Goal: Task Accomplishment & Management: Use online tool/utility

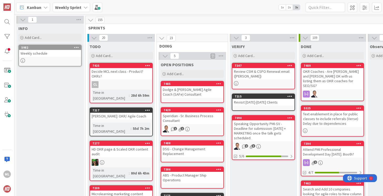
click at [64, 8] on b "Weekly Sprint" at bounding box center [68, 7] width 26 height 5
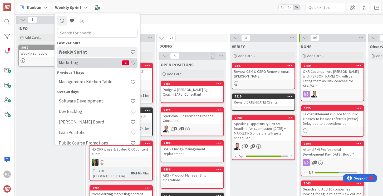
click at [72, 66] on div "Marketing 3" at bounding box center [97, 63] width 80 height 10
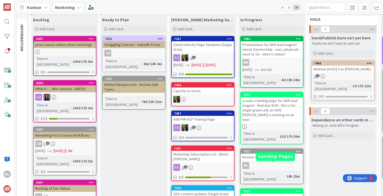
scroll to position [32, 0]
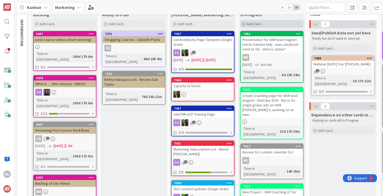
click at [263, 23] on div "Add Card..." at bounding box center [271, 24] width 63 height 8
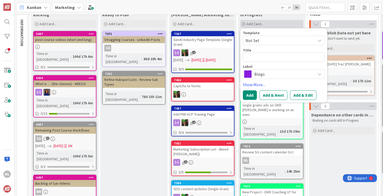
type textarea "x"
type textarea "b"
type textarea "x"
type textarea "bl"
type textarea "x"
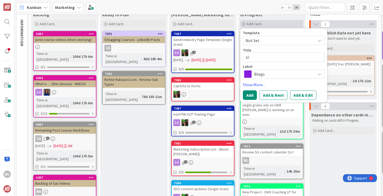
type textarea "blo"
type textarea "x"
type textarea "blog"
type textarea "x"
type textarea "blog"
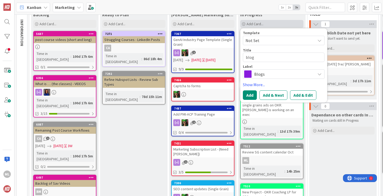
type textarea "x"
type textarea "blog l"
type textarea "x"
type textarea "blog lo"
type textarea "x"
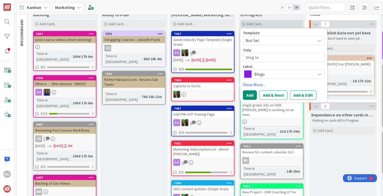
type textarea "blog log"
type textarea "x"
type textarea "blog logg"
type textarea "x"
type textarea "blog log"
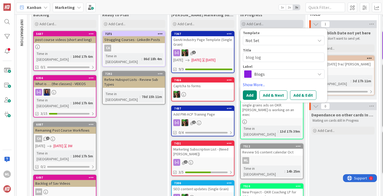
type textarea "x"
type textarea "blog log"
type textarea "x"
type textarea "blog log u"
type textarea "x"
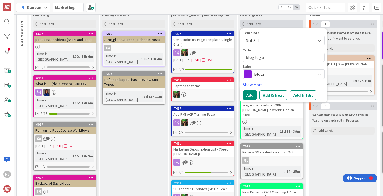
type textarea "blog log up"
type textarea "x"
type textarea "blog log upd"
type textarea "x"
type textarea "blog log upda"
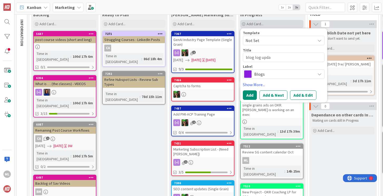
type textarea "x"
type textarea "blog log updat"
type textarea "x"
type textarea "blog log update"
click at [249, 95] on button "Add" at bounding box center [250, 95] width 14 height 9
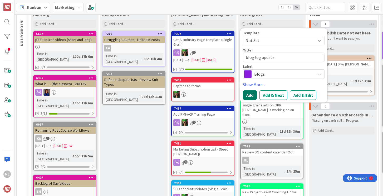
type textarea "x"
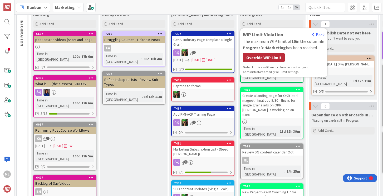
click at [264, 59] on div "Override WIP Limit" at bounding box center [264, 57] width 42 height 9
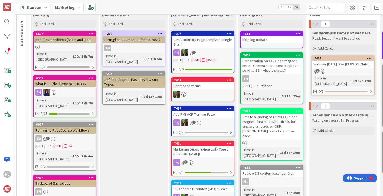
click at [259, 39] on div "blog log update" at bounding box center [272, 39] width 62 height 7
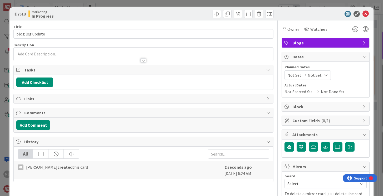
click at [58, 55] on div at bounding box center [143, 54] width 259 height 13
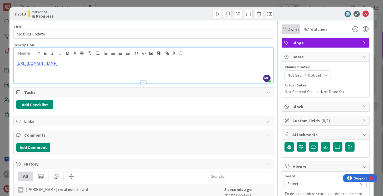
click at [296, 31] on span "Owner" at bounding box center [293, 29] width 12 height 6
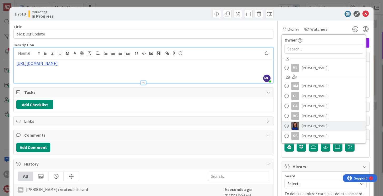
click at [287, 126] on span at bounding box center [286, 126] width 4 height 8
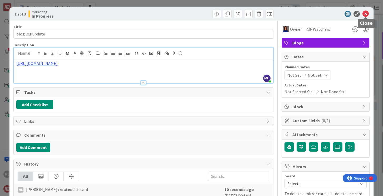
click at [366, 12] on icon at bounding box center [365, 14] width 6 height 6
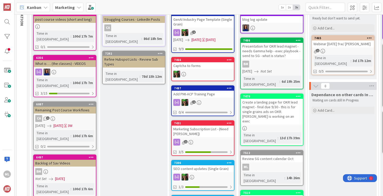
scroll to position [54, 0]
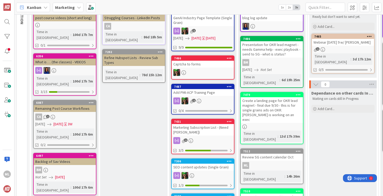
click at [264, 162] on div "ML" at bounding box center [272, 165] width 62 height 7
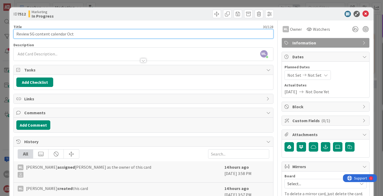
click at [76, 36] on input "Review SG content calendar Oct" at bounding box center [143, 33] width 260 height 9
drag, startPoint x: 31, startPoint y: 33, endPoint x: 8, endPoint y: 33, distance: 22.4
click at [8, 33] on div "ID 7512 Marketing In Progress Title 53 / 128 Review SG content calendar Oct - S…" at bounding box center [191, 98] width 383 height 196
click at [112, 34] on input "SG content calendar Oct - Send blogs to [PERSON_NAME]" at bounding box center [143, 33] width 260 height 9
type input "SG content calendar Oct - Send blogs to [PERSON_NAME] once [PERSON_NAME] clarif…"
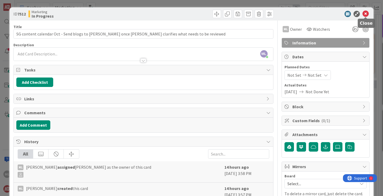
click at [366, 13] on icon at bounding box center [365, 14] width 6 height 6
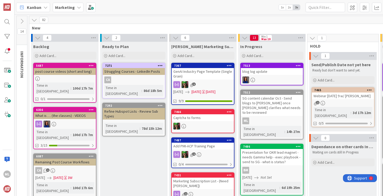
click at [272, 104] on div "SG content calendar Oct - Send blogs to [PERSON_NAME] once [PERSON_NAME] clarif…" at bounding box center [272, 105] width 62 height 21
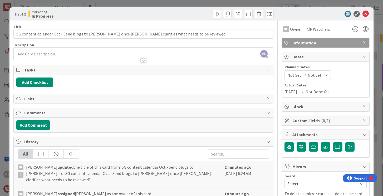
click at [307, 44] on span "Information" at bounding box center [325, 43] width 67 height 6
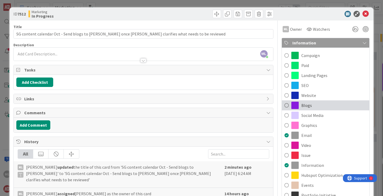
click at [286, 106] on span at bounding box center [286, 106] width 4 height 8
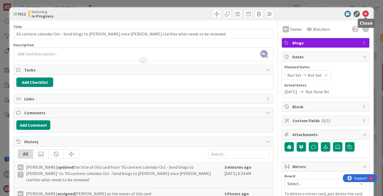
click at [365, 13] on icon at bounding box center [365, 14] width 6 height 6
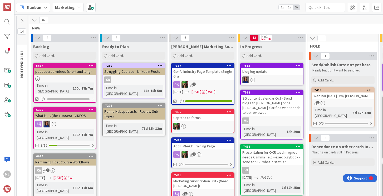
click at [267, 149] on div "Presentation for OKR lead magnet - needs Gamma help - exec playbook - send to S…" at bounding box center [272, 157] width 62 height 16
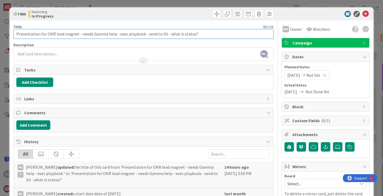
drag, startPoint x: 118, startPoint y: 34, endPoint x: 78, endPoint y: 34, distance: 40.0
click at [78, 34] on input "Presentation for OKR lead magnet - needs Gamma help - exec playbook - send to S…" at bounding box center [143, 33] width 260 height 9
drag, startPoint x: 46, startPoint y: 34, endPoint x: -2, endPoint y: 33, distance: 48.7
click at [0, 33] on html "ML Kanban Marketing 1x 2x 3x 14 INFORMATION 82 New 4 Backlog Add Card... 5687 p…" at bounding box center [191, 98] width 383 height 196
drag, startPoint x: 98, startPoint y: 34, endPoint x: 138, endPoint y: 35, distance: 40.3
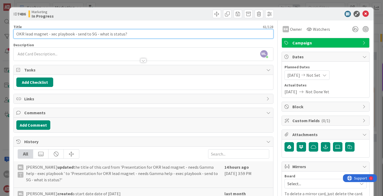
click at [138, 35] on input "OKR lead magnet - xec playbook - send to SG - what is status?" at bounding box center [143, 33] width 260 height 9
click at [50, 35] on input "OKR lead magnet - xec playbook - send to SG -" at bounding box center [143, 33] width 260 height 9
click at [102, 35] on input "OKR lead magnet - exec playbook - send to SG -" at bounding box center [143, 33] width 260 height 9
type input "OKR lead magnet - exec playbook - send to [PERSON_NAME] final review due 9/30."
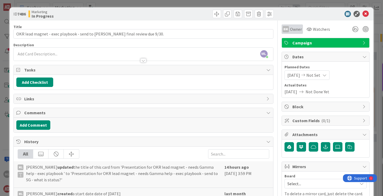
click at [293, 30] on span "Owner" at bounding box center [296, 29] width 12 height 6
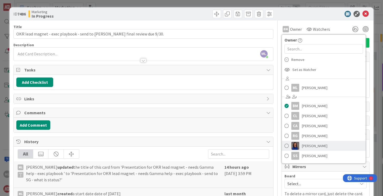
scroll to position [19, 0]
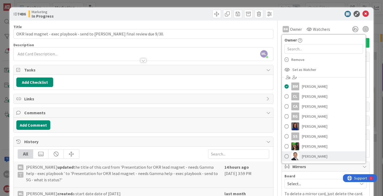
click at [286, 156] on span at bounding box center [286, 157] width 4 height 8
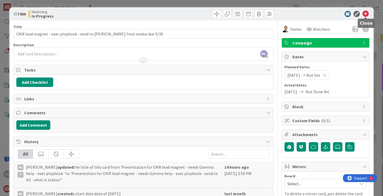
click at [365, 16] on icon at bounding box center [365, 14] width 6 height 6
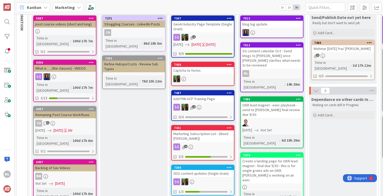
scroll to position [48, 0]
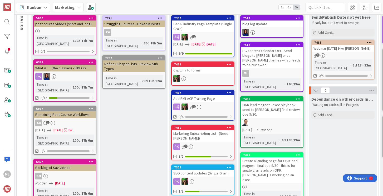
click at [261, 158] on div "Create a landing page for OKR lead magnet - final due 9/30 - this is for single…" at bounding box center [272, 171] width 62 height 26
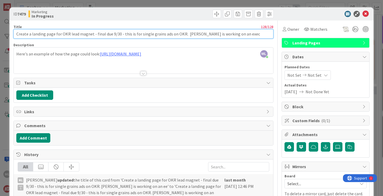
drag, startPoint x: 184, startPoint y: 33, endPoint x: 259, endPoint y: 34, distance: 75.3
click at [259, 35] on input "Create a landing page for OKR lead magnet - final due 9/30 - this is for single…" at bounding box center [143, 33] width 260 height 9
drag, startPoint x: 184, startPoint y: 34, endPoint x: 240, endPoint y: 34, distance: 56.1
click at [240, 34] on input "Create a landing page for OKR lead magnet - final due 9/30 - this is for single…" at bounding box center [143, 33] width 260 height 9
type input "Create a landing page for OKR lead magnet - final due 9/30 - this is for single…"
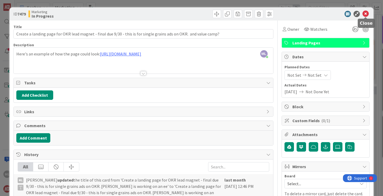
click at [366, 12] on icon at bounding box center [365, 14] width 6 height 6
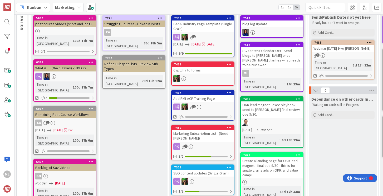
click at [270, 158] on div "Create a landing page for OKR lead magnet - final due 9/30 - this is for single…" at bounding box center [272, 168] width 62 height 21
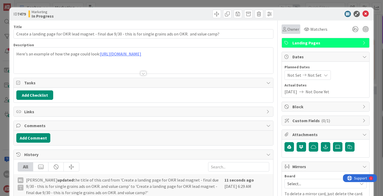
click at [286, 31] on div "Owner" at bounding box center [290, 29] width 17 height 6
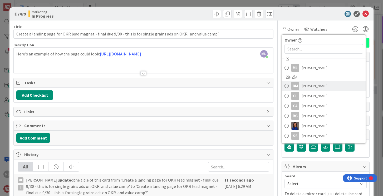
click at [286, 86] on span at bounding box center [286, 86] width 4 height 8
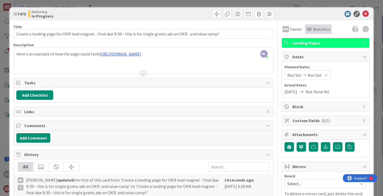
click at [314, 28] on span "Watchers" at bounding box center [321, 29] width 17 height 6
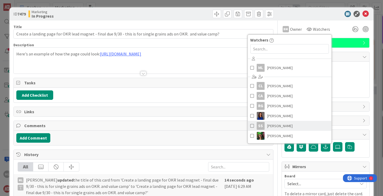
scroll to position [9, 0]
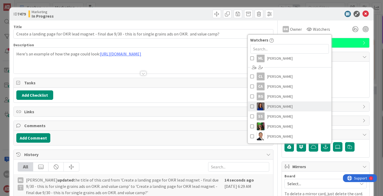
click at [250, 106] on span at bounding box center [252, 107] width 4 height 8
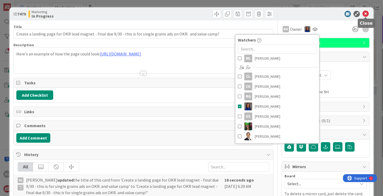
click at [366, 13] on icon at bounding box center [365, 14] width 6 height 6
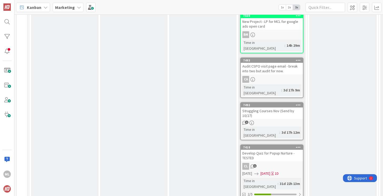
scroll to position [294, 0]
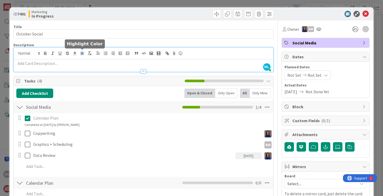
click at [80, 53] on div "ML [PERSON_NAME] just joined" at bounding box center [143, 60] width 259 height 24
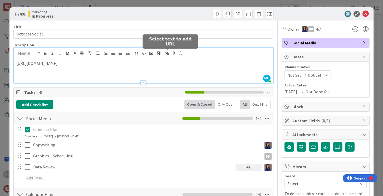
click at [170, 53] on button "button" at bounding box center [166, 53] width 7 height 6
type input "[URL][DOMAIN_NAME]"
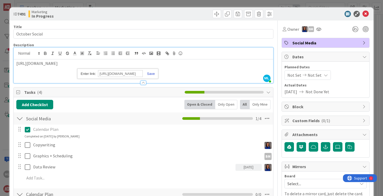
click at [151, 74] on link at bounding box center [149, 74] width 12 height 4
click at [365, 13] on icon at bounding box center [365, 14] width 6 height 6
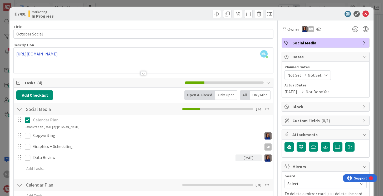
click at [173, 55] on div "ML [PERSON_NAME] just joined [URL][DOMAIN_NAME]" at bounding box center [143, 61] width 259 height 26
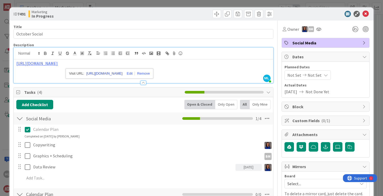
click at [118, 73] on link "[URL][DOMAIN_NAME]" at bounding box center [104, 73] width 36 height 7
click at [364, 15] on icon at bounding box center [365, 14] width 6 height 6
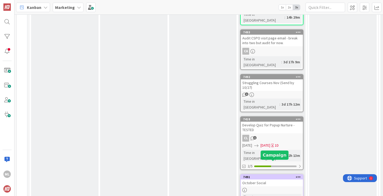
scroll to position [317, 0]
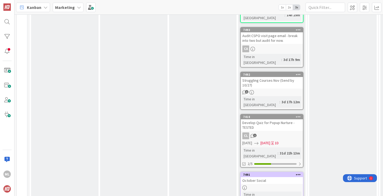
click at [267, 177] on div "October Social" at bounding box center [272, 180] width 62 height 7
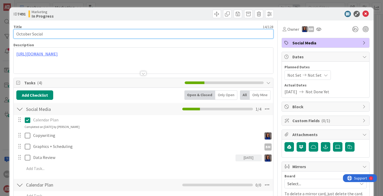
click at [68, 36] on input "October Social" at bounding box center [143, 33] width 260 height 9
type input "October Social - can we add some giveaways/gated content to posts - exec playbo…"
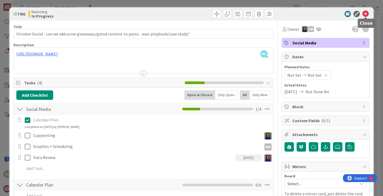
click at [367, 12] on icon at bounding box center [365, 14] width 6 height 6
